Goal: Task Accomplishment & Management: Manage account settings

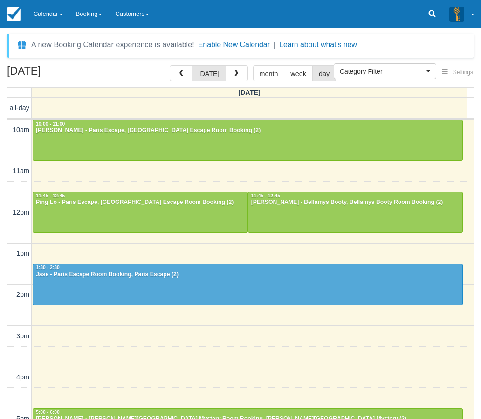
select select
click at [5, 153] on div "August 17, 2025 today month week day Sunday all-day 10am 11am 12pm 1pm 2pm 3pm …" at bounding box center [240, 255] width 481 height 381
click at [52, 14] on link "Calendar" at bounding box center [48, 14] width 42 height 28
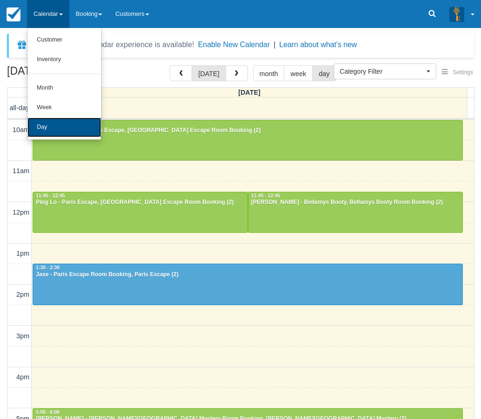
click at [47, 129] on link "Day" at bounding box center [65, 127] width 74 height 20
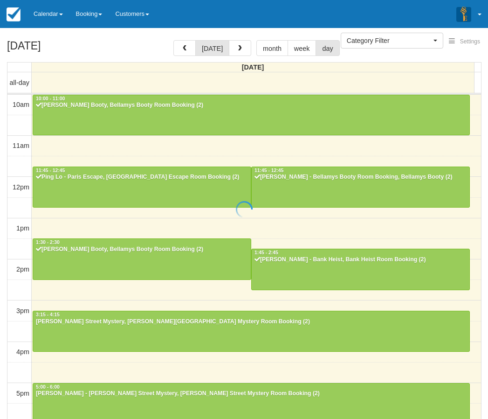
select select
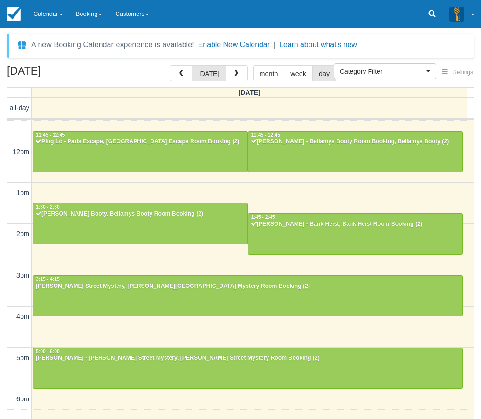
scroll to position [140, 0]
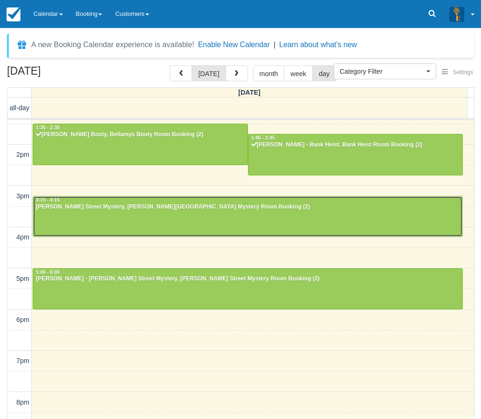
click at [168, 212] on div at bounding box center [247, 216] width 429 height 40
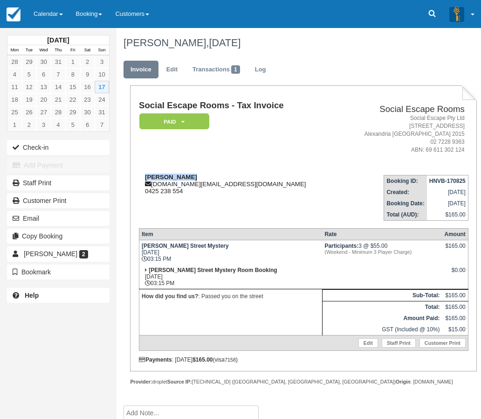
drag, startPoint x: 191, startPoint y: 176, endPoint x: 144, endPoint y: 177, distance: 46.2
click at [144, 177] on div "Megan Cassidy cassidy.ms@gmail.com 0425 238 554" at bounding box center [239, 183] width 200 height 21
click at [5, 181] on div "Staff Print" at bounding box center [58, 183] width 117 height 18
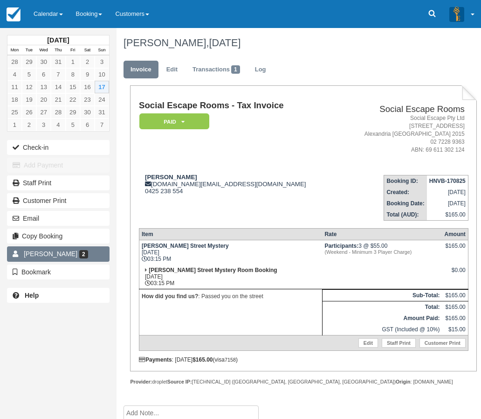
click at [59, 253] on span "Megan Cassidy" at bounding box center [51, 253] width 54 height 7
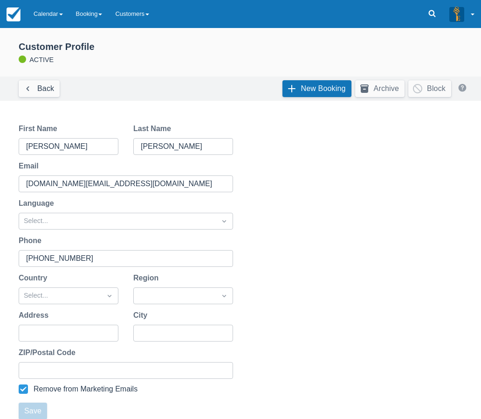
scroll to position [178, 0]
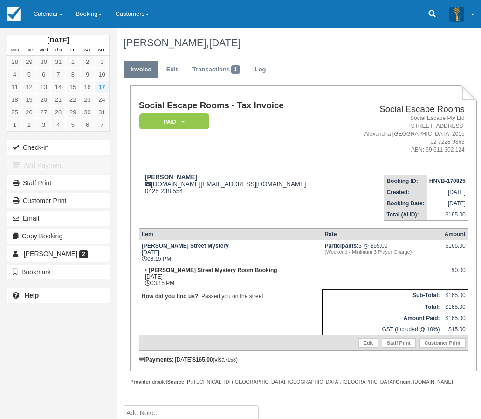
click at [53, 345] on div "August 2025 Mon Tue Wed Thu Fri Sat Sun 28 29 30 31 1 2 3 4 5 6 7 8 9 10 11 12 …" at bounding box center [58, 209] width 117 height 419
click at [176, 69] on link "Edit" at bounding box center [171, 70] width 25 height 18
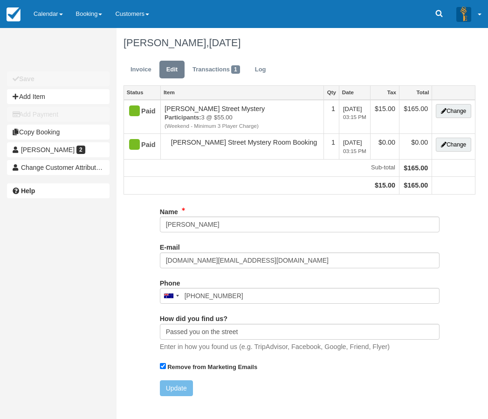
type input "0425 238 554"
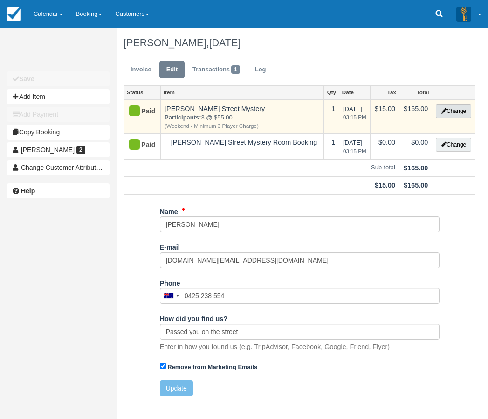
click at [458, 113] on button "Change" at bounding box center [453, 111] width 35 height 14
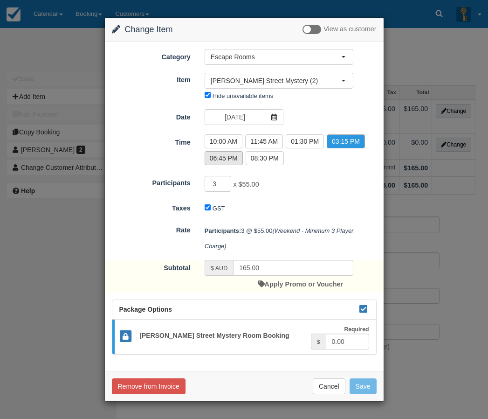
click at [221, 158] on label "06:45 PM" at bounding box center [224, 158] width 38 height 14
radio input "true"
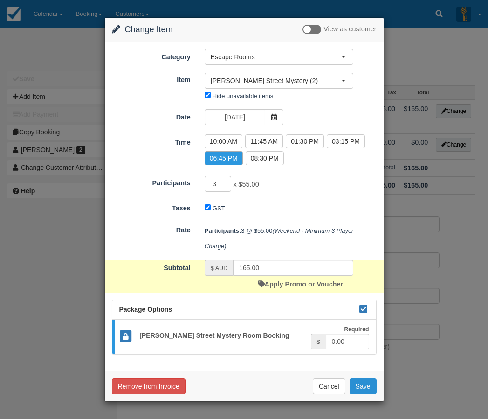
click at [371, 386] on button "Save" at bounding box center [363, 386] width 27 height 16
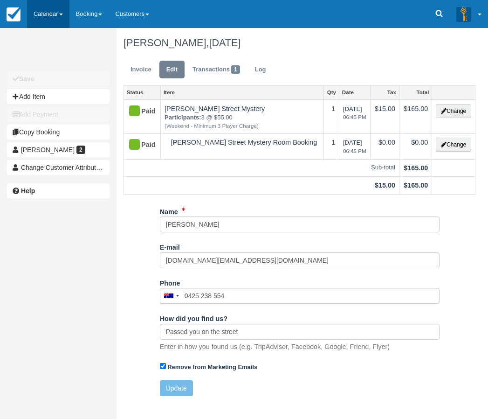
click at [51, 14] on link "Calendar" at bounding box center [48, 14] width 42 height 28
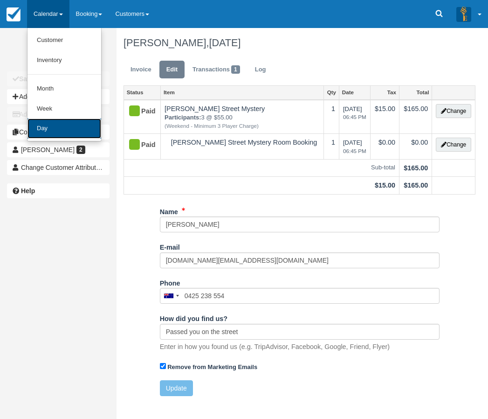
click at [50, 125] on link "Day" at bounding box center [65, 128] width 74 height 20
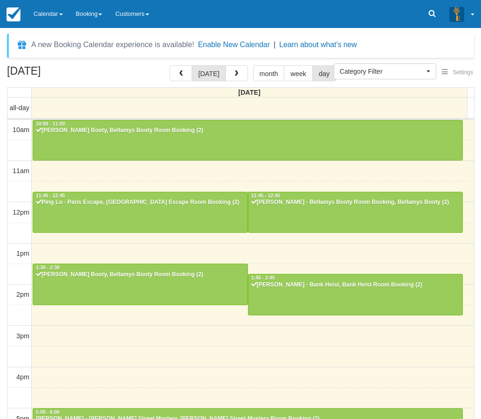
select select
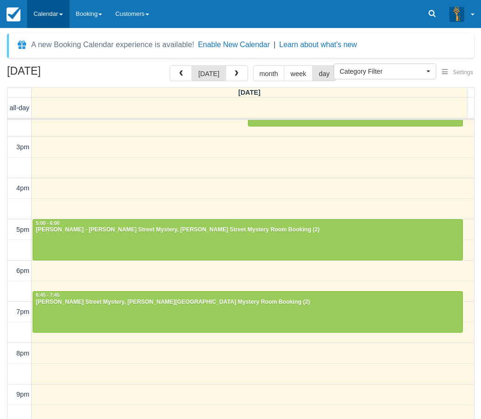
click at [52, 7] on link "Calendar" at bounding box center [48, 14] width 42 height 28
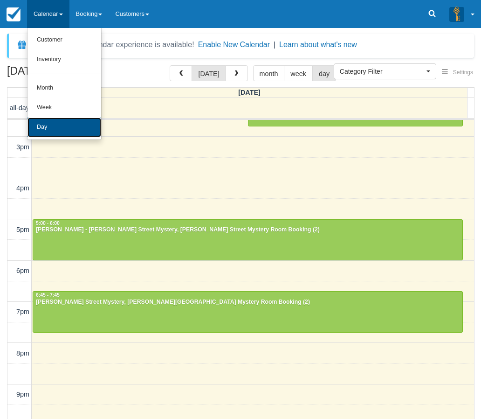
click at [51, 125] on link "Day" at bounding box center [65, 127] width 74 height 20
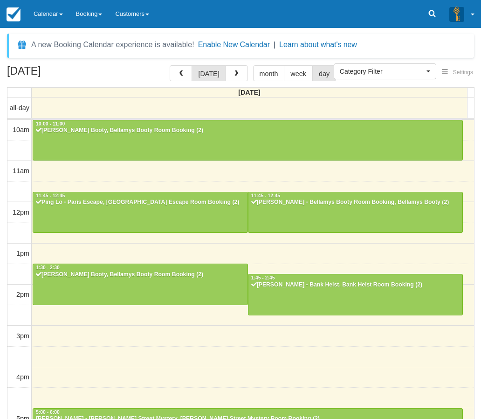
select select
